Goal: Task Accomplishment & Management: Manage account settings

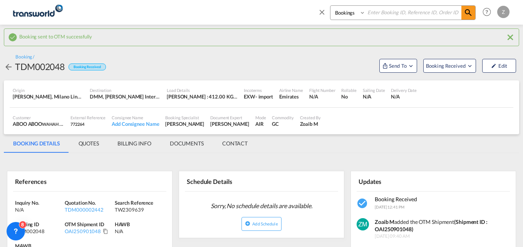
select select "Quotes"
click at [331, 6] on select "Bookings Quotes Enquiries" at bounding box center [349, 13] width 37 height 14
click at [387, 14] on input at bounding box center [414, 12] width 96 height 13
paste input "TDM000002106"
type input "TDM000002106"
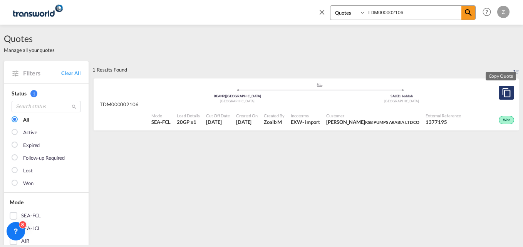
click at [500, 88] on button "Copy Quote" at bounding box center [506, 93] width 15 height 14
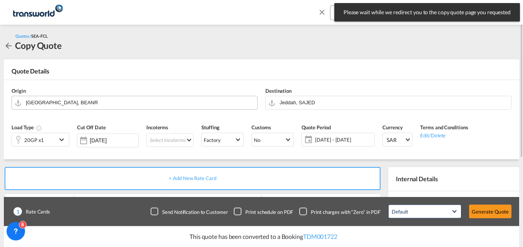
click at [91, 105] on input "[GEOGRAPHIC_DATA], BEANR" at bounding box center [140, 102] width 228 height 13
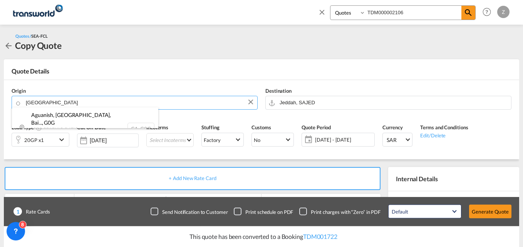
type input "[GEOGRAPHIC_DATA]"
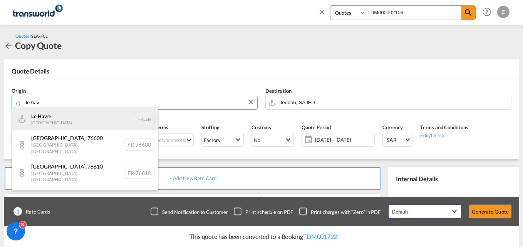
click at [62, 124] on div "Le Hav re France FRLEH" at bounding box center [85, 119] width 146 height 23
type input "[GEOGRAPHIC_DATA], [GEOGRAPHIC_DATA]"
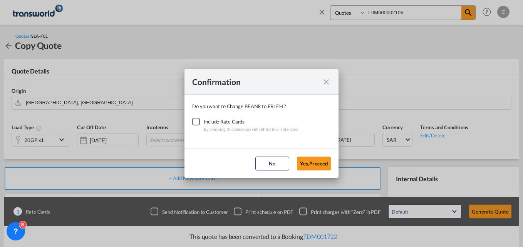
click at [200, 121] on div "Checkbox No Ink" at bounding box center [196, 122] width 8 height 8
click at [311, 165] on button "Yes,Proceed" at bounding box center [314, 164] width 34 height 14
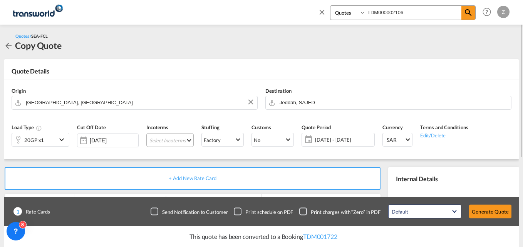
click at [183, 138] on md-select "Select Incoterms FAS - import Free Alongside Ship DPU - import Delivery at Plac…" at bounding box center [169, 140] width 47 height 14
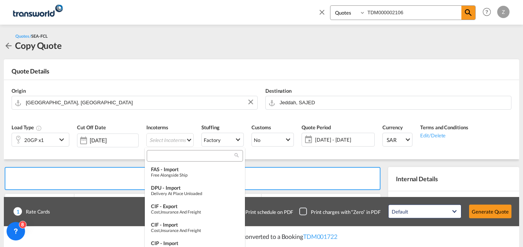
click at [162, 156] on input "search" at bounding box center [192, 156] width 86 height 7
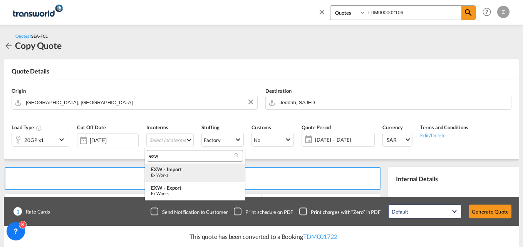
type input "exw"
click at [175, 170] on div "EXW - import" at bounding box center [195, 169] width 88 height 6
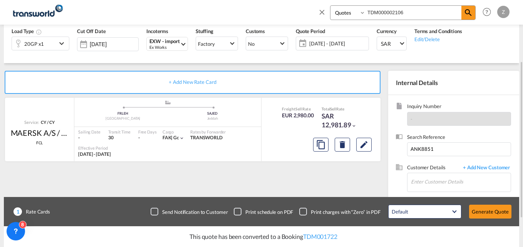
scroll to position [97, 0]
click at [426, 182] on input "Enter Customer Details" at bounding box center [461, 181] width 100 height 17
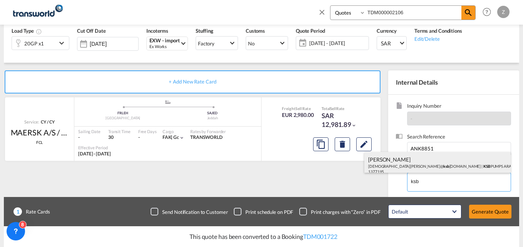
click at [405, 163] on div "[PERSON_NAME] [PERSON_NAME]@ ksb [DOMAIN_NAME] | KSB PUMPS ARABIA LTD CO | 1377…" at bounding box center [438, 165] width 146 height 26
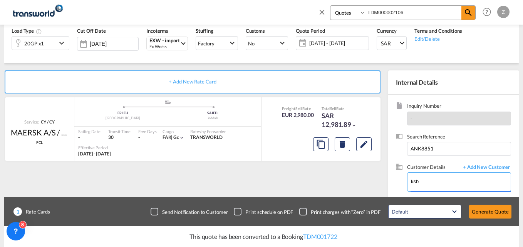
type input "KSB PUMPS ARABIA LTD CO, [PERSON_NAME], [PERSON_NAME][EMAIL_ADDRESS][DOMAIN_NAM…"
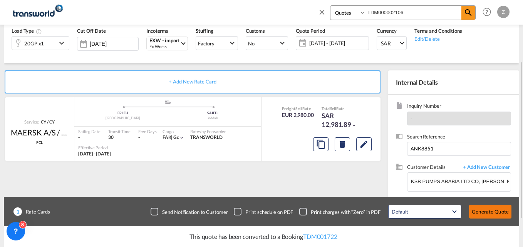
click at [501, 209] on button "Generate Quote" at bounding box center [490, 212] width 42 height 14
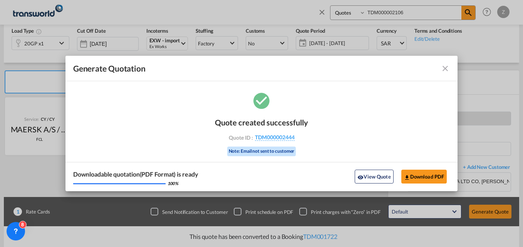
click at [447, 69] on md-icon "icon-close fg-AAA8AD cursor m-0" at bounding box center [445, 68] width 9 height 9
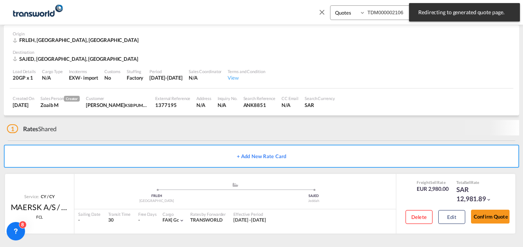
scroll to position [29, 0]
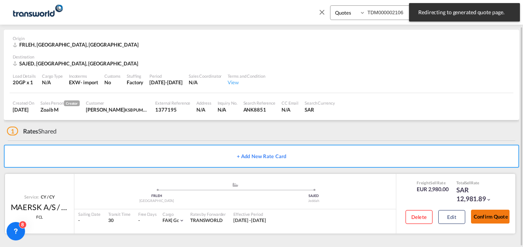
click at [486, 214] on button "Confirm Quote" at bounding box center [490, 217] width 39 height 14
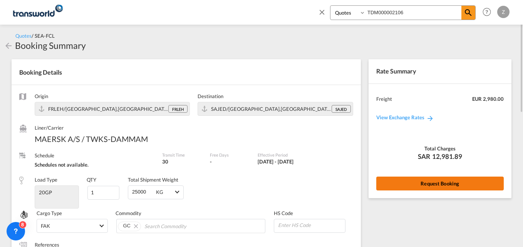
click at [402, 190] on button "Request Booking" at bounding box center [441, 184] width 128 height 14
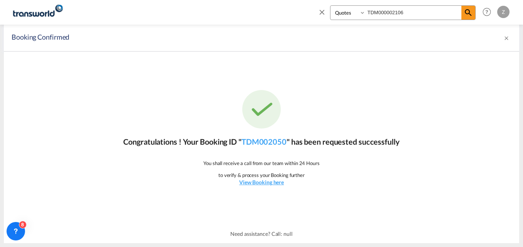
click at [258, 137] on p "Congratulations ! Your Booking ID " TDM002050 " has been requested successfully" at bounding box center [261, 141] width 276 height 11
click at [257, 142] on link "TDM002050" at bounding box center [264, 141] width 45 height 9
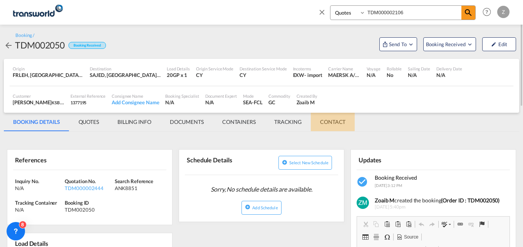
click at [328, 119] on md-tab-item "CONTACT" at bounding box center [333, 122] width 44 height 18
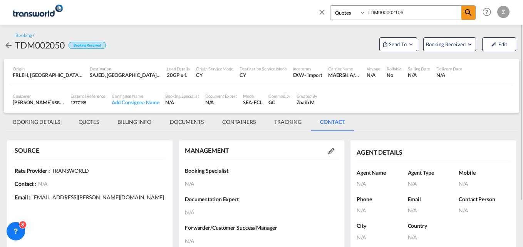
click at [331, 152] on md-icon at bounding box center [331, 151] width 6 height 6
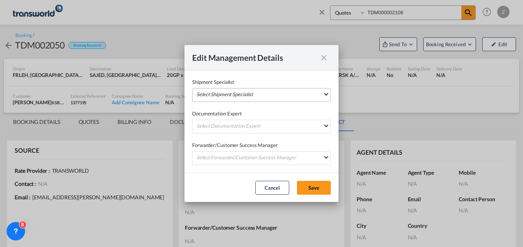
click at [238, 93] on md-select "Select Shipment Specialist [PERSON_NAME] W [PERSON_NAME][EMAIL_ADDRESS][PERSON_…" at bounding box center [261, 95] width 139 height 14
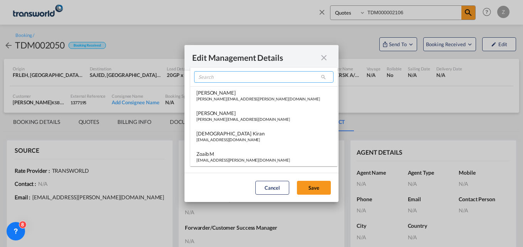
click at [227, 78] on input "search" at bounding box center [264, 77] width 140 height 12
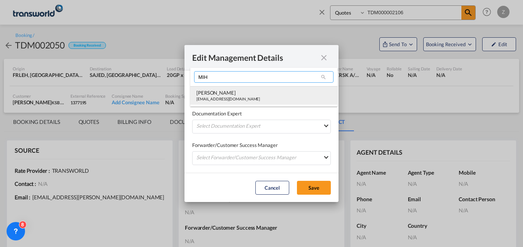
type input "MIH"
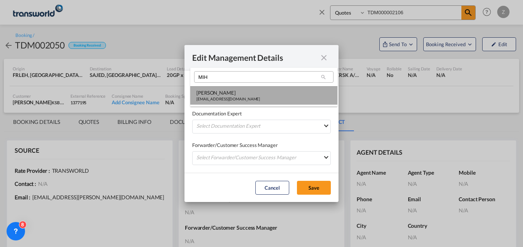
click at [224, 95] on div "[PERSON_NAME]" at bounding box center [229, 92] width 64 height 7
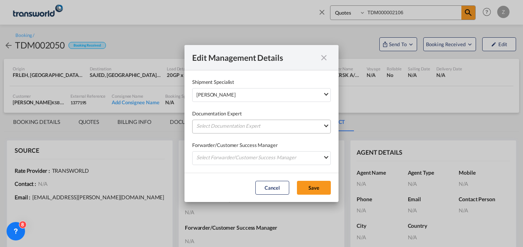
click at [222, 128] on md-select "Select Documentation Expert [PERSON_NAME] W [PERSON_NAME][EMAIL_ADDRESS][PERSON…" at bounding box center [261, 127] width 139 height 14
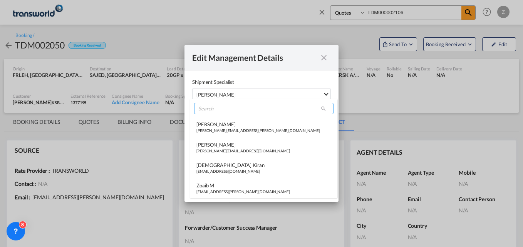
click at [221, 112] on input "search" at bounding box center [264, 109] width 140 height 12
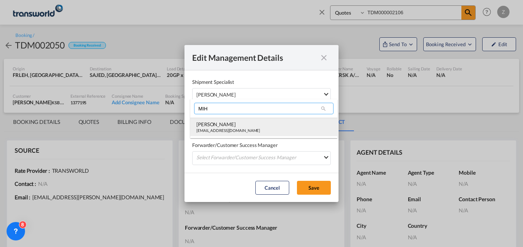
type input "MIH"
click at [219, 123] on div "[PERSON_NAME]" at bounding box center [229, 124] width 64 height 7
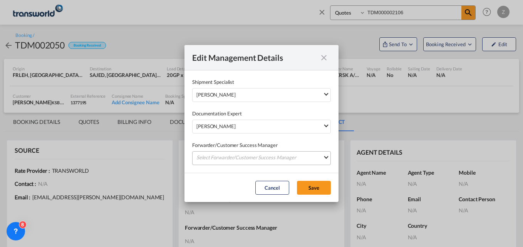
click at [233, 159] on md-select "Select Forwarder/Customer Success Manager [PERSON_NAME] [PERSON_NAME][EMAIL_ADD…" at bounding box center [261, 158] width 139 height 14
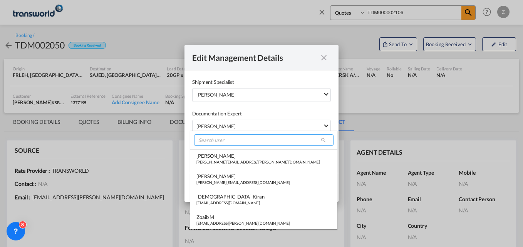
click at [234, 139] on input "search" at bounding box center [264, 141] width 140 height 12
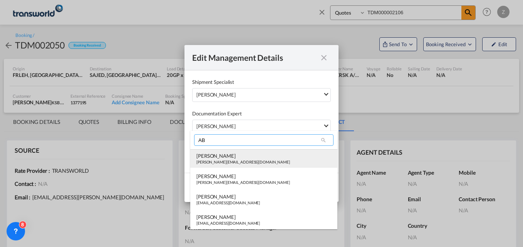
type input "AB"
click at [228, 161] on div "[PERSON_NAME][EMAIL_ADDRESS][DOMAIN_NAME]" at bounding box center [244, 162] width 94 height 5
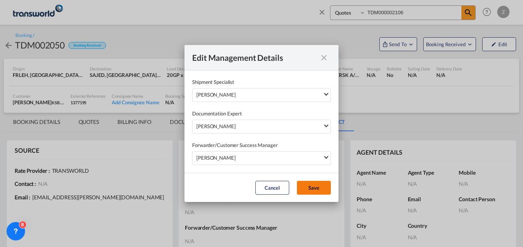
click at [314, 187] on button "Save" at bounding box center [314, 188] width 34 height 14
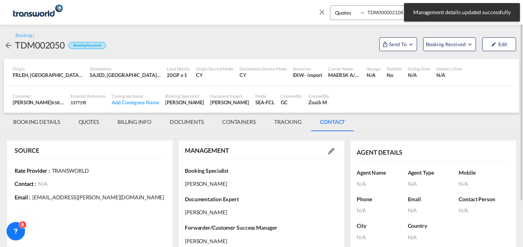
click at [46, 122] on md-tab-item "BOOKING DETAILS" at bounding box center [37, 122] width 66 height 18
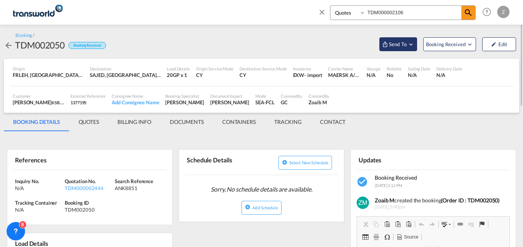
click at [386, 45] on md-icon "Open demo menu" at bounding box center [385, 44] width 6 height 6
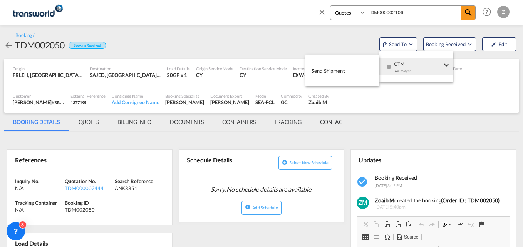
click at [322, 71] on span "Send Shipment" at bounding box center [329, 71] width 34 height 12
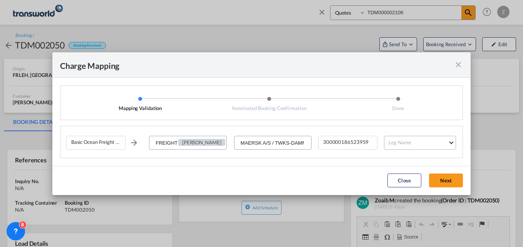
click at [405, 146] on md-select "Leg Name HANDLING ORIGIN VESSEL HANDLING DESTINATION OTHERS TL PICK UP CUSTOMS …" at bounding box center [420, 143] width 72 height 14
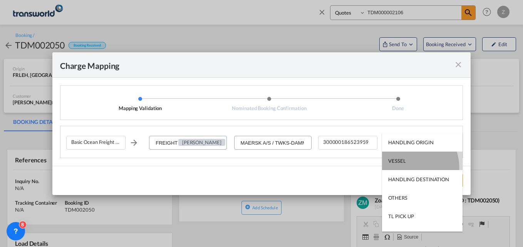
click at [408, 168] on md-option "VESSEL" at bounding box center [422, 161] width 81 height 18
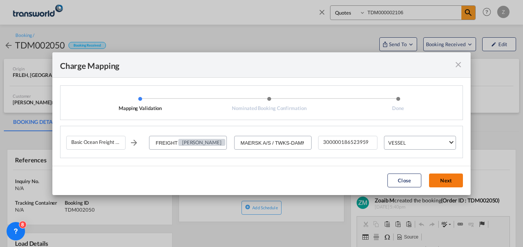
click at [455, 176] on button "Next" at bounding box center [446, 181] width 34 height 14
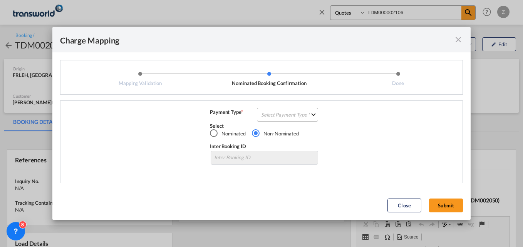
click at [306, 117] on md-select "Select Payment Type COLLECT PREPAID" at bounding box center [287, 115] width 61 height 14
click at [285, 120] on md-option "COLLECT" at bounding box center [290, 115] width 68 height 18
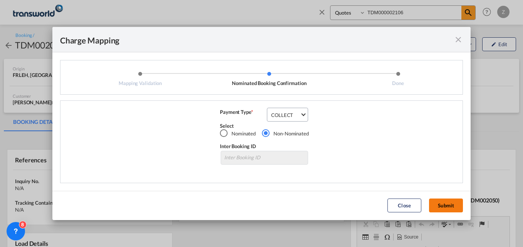
click at [451, 203] on button "Submit" at bounding box center [446, 206] width 34 height 14
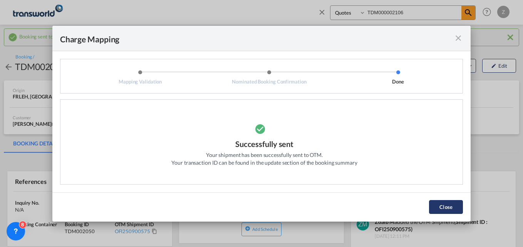
click at [444, 207] on button "Close" at bounding box center [446, 207] width 34 height 14
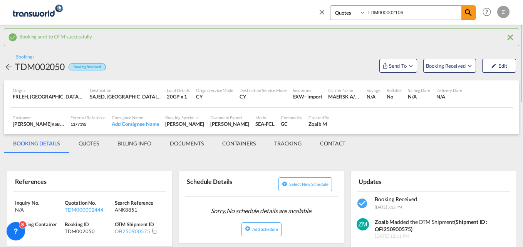
click at [413, 13] on input "TDM000002106" at bounding box center [414, 12] width 96 height 13
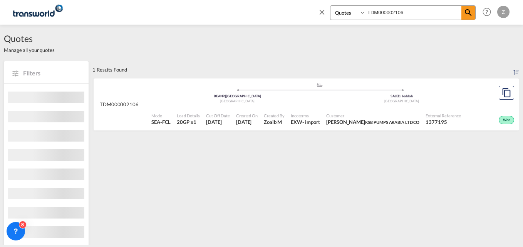
click at [420, 118] on span "Customer" at bounding box center [372, 116] width 93 height 6
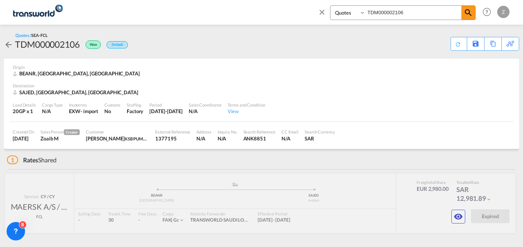
scroll to position [20, 0]
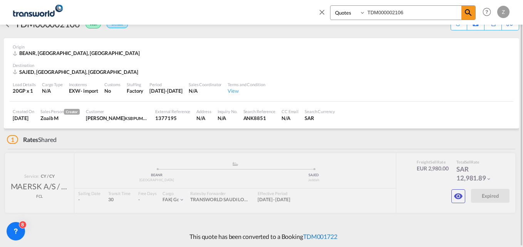
click at [316, 237] on link "TDM001722" at bounding box center [320, 236] width 34 height 7
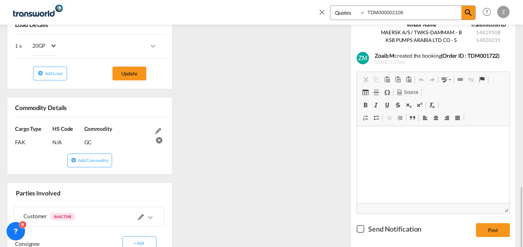
scroll to position [285, 0]
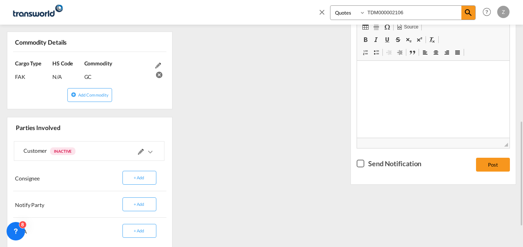
click at [150, 151] on md-icon "icons/ic_keyboard_arrow_right_black_24px.svg" at bounding box center [150, 152] width 9 height 9
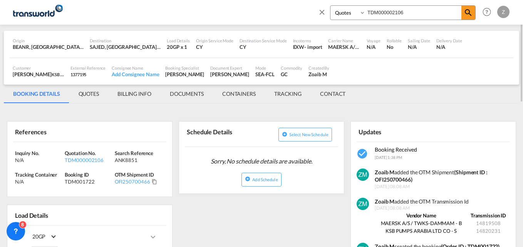
scroll to position [0, 0]
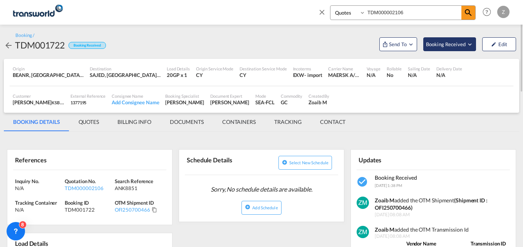
click at [465, 43] on span "Booking Received" at bounding box center [446, 44] width 40 height 8
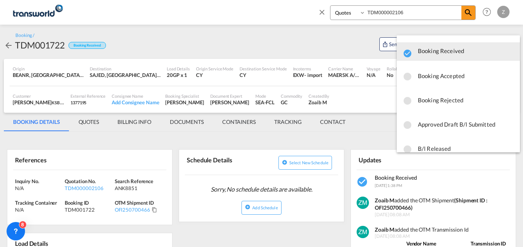
click at [446, 100] on span "Booking Rejected" at bounding box center [466, 100] width 96 height 14
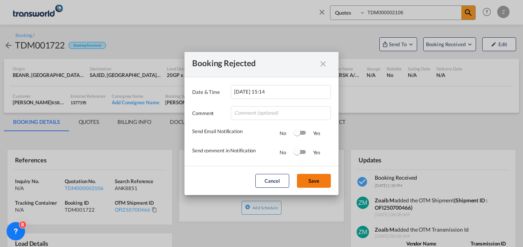
click at [316, 178] on button "Save" at bounding box center [314, 181] width 34 height 14
